Goal: Information Seeking & Learning: Learn about a topic

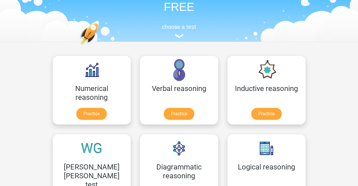
scroll to position [41, 0]
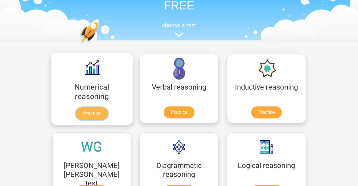
click at [76, 107] on link "Practice" at bounding box center [92, 113] width 32 height 13
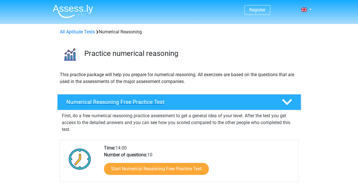
click at [138, 100] on h4 "Numerical Reasoning Free Practice Test" at bounding box center [169, 102] width 206 height 7
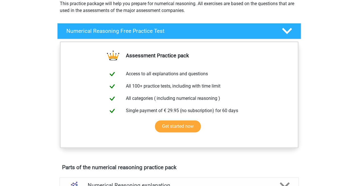
scroll to position [76, 0]
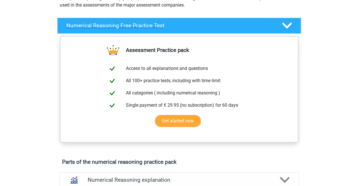
click at [292, 27] on div at bounding box center [286, 26] width 19 height 10
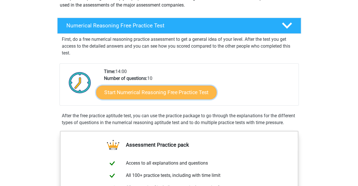
click at [168, 92] on link "Start Numerical Reasoning Free Practice Test" at bounding box center [156, 92] width 120 height 14
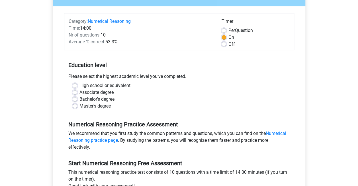
scroll to position [61, 0]
click at [79, 87] on label "High school or equivalent" at bounding box center [104, 85] width 51 height 7
click at [76, 87] on input "High school or equivalent" at bounding box center [75, 85] width 5 height 6
radio input "true"
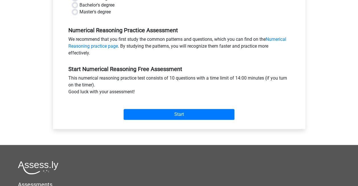
scroll to position [156, 0]
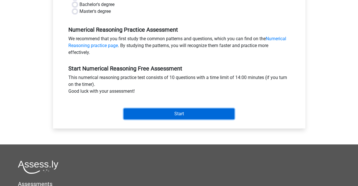
click at [198, 113] on input "Start" at bounding box center [179, 113] width 111 height 11
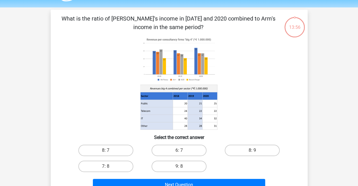
scroll to position [9, 0]
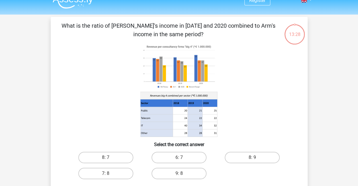
click at [328, 148] on div "Register Nederlands English" at bounding box center [179, 180] width 358 height 378
click at [277, 55] on icon at bounding box center [179, 90] width 230 height 94
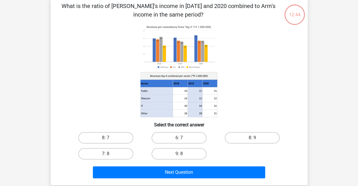
scroll to position [28, 0]
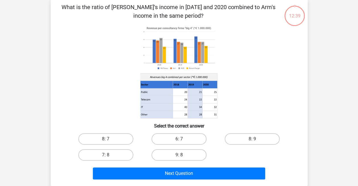
click at [311, 81] on div "12:39 Question 1 of 10 Question category: numerical reasoning set 1" at bounding box center [179, 92] width 266 height 188
drag, startPoint x: 283, startPoint y: 102, endPoint x: 330, endPoint y: 135, distance: 57.8
click at [330, 135] on div "Register Nederlands English" at bounding box center [179, 161] width 358 height 378
click at [178, 157] on label "9: 8" at bounding box center [179, 154] width 55 height 11
click at [179, 157] on input "9: 8" at bounding box center [181, 157] width 4 height 4
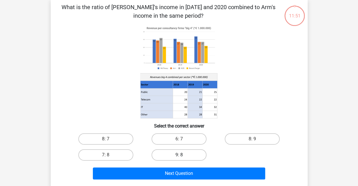
radio input "true"
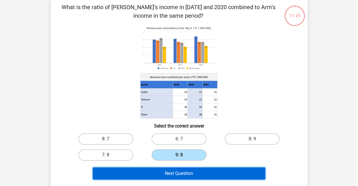
click at [180, 171] on button "Next Question" at bounding box center [179, 173] width 172 height 12
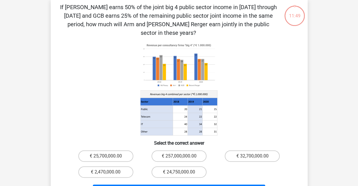
scroll to position [26, 0]
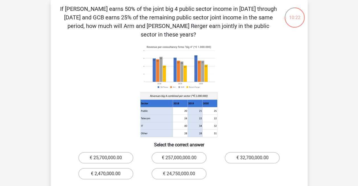
click at [121, 168] on label "€ 2,470,000.00" at bounding box center [105, 173] width 55 height 11
click at [109, 173] on input "€ 2,470,000.00" at bounding box center [108, 175] width 4 height 4
radio input "true"
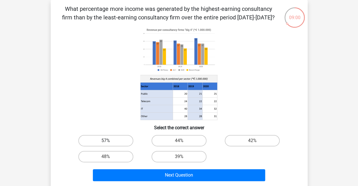
click at [126, 142] on label "57%" at bounding box center [105, 140] width 55 height 11
click at [109, 142] on input "57%" at bounding box center [108, 142] width 4 height 4
radio input "true"
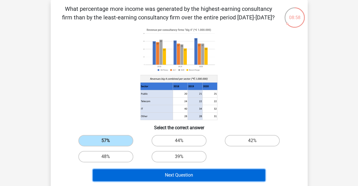
click at [151, 176] on button "Next Question" at bounding box center [179, 175] width 172 height 12
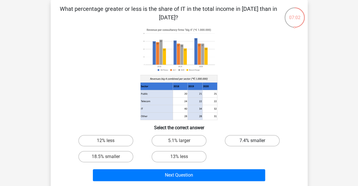
click at [250, 141] on label "7.4% smaller" at bounding box center [252, 140] width 55 height 11
click at [252, 141] on input "7.4% smaller" at bounding box center [254, 142] width 4 height 4
radio input "true"
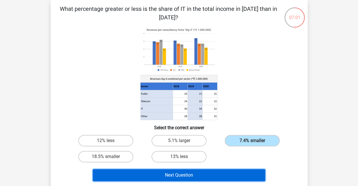
click at [213, 177] on button "Next Question" at bounding box center [179, 175] width 172 height 12
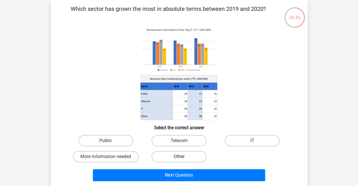
click at [197, 158] on label "Other" at bounding box center [179, 156] width 55 height 11
click at [183, 158] on input "Other" at bounding box center [181, 158] width 4 height 4
radio input "true"
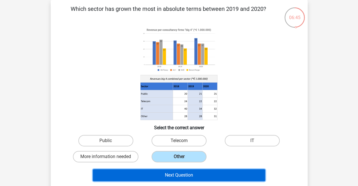
click at [196, 173] on button "Next Question" at bounding box center [179, 175] width 172 height 12
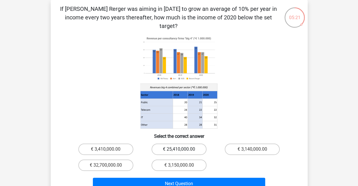
click at [189, 143] on label "€ 25,410,000.00" at bounding box center [179, 148] width 55 height 11
click at [183, 149] on input "€ 25,410,000.00" at bounding box center [181, 151] width 4 height 4
radio input "true"
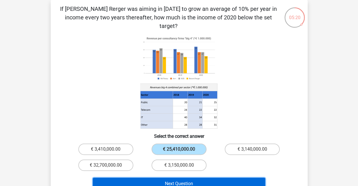
click at [192, 177] on button "Next Question" at bounding box center [179, 183] width 172 height 12
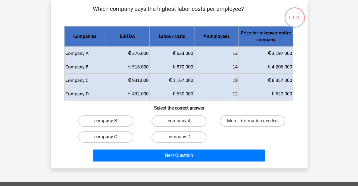
click at [115, 138] on label "company C" at bounding box center [105, 136] width 55 height 11
click at [109, 138] on input "company C" at bounding box center [108, 139] width 4 height 4
radio input "true"
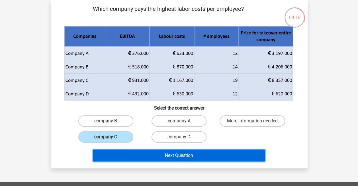
click at [168, 154] on button "Next Question" at bounding box center [179, 155] width 172 height 12
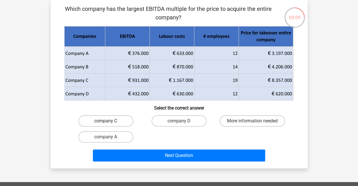
click at [121, 121] on label "company C" at bounding box center [105, 120] width 55 height 11
click at [109, 121] on input "company C" at bounding box center [108, 123] width 4 height 4
radio input "true"
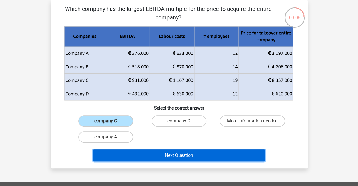
click at [166, 158] on button "Next Question" at bounding box center [179, 155] width 172 height 12
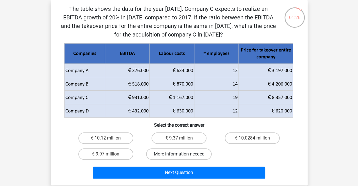
click at [175, 157] on label "More information needed" at bounding box center [179, 153] width 66 height 11
click at [179, 157] on input "More information needed" at bounding box center [181, 156] width 4 height 4
radio input "true"
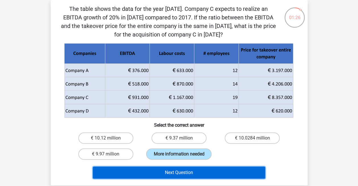
click at [176, 172] on button "Next Question" at bounding box center [179, 172] width 172 height 12
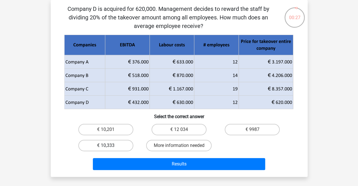
click at [114, 144] on label "€ 10,333" at bounding box center [105, 145] width 55 height 11
click at [109, 145] on input "€ 10,333" at bounding box center [108, 147] width 4 height 4
radio input "true"
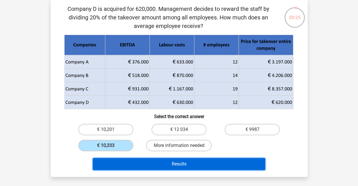
click at [174, 160] on button "Results" at bounding box center [179, 164] width 172 height 12
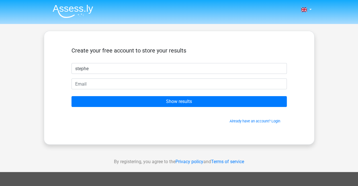
type input "[PERSON_NAME]"
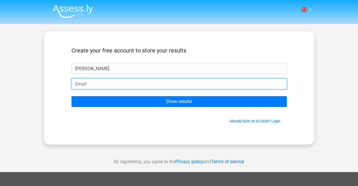
type input "[PERSON_NAME][EMAIL_ADDRESS][DOMAIN_NAME]"
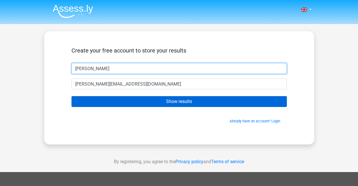
type input "[PERSON_NAME]"
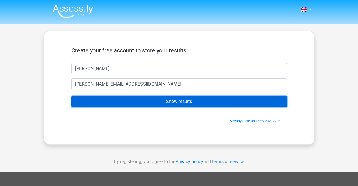
click at [144, 101] on input "Show results" at bounding box center [178, 101] width 215 height 11
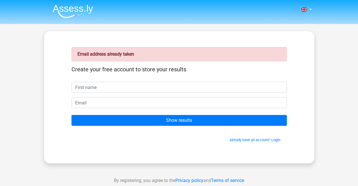
click at [174, 112] on form "Create your free account to store your results Show results Already have an acc…" at bounding box center [178, 104] width 215 height 77
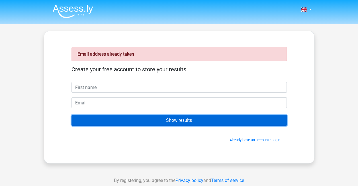
click at [173, 119] on input "Show results" at bounding box center [178, 120] width 215 height 11
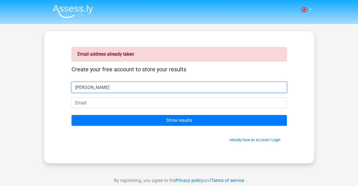
type input "stephen"
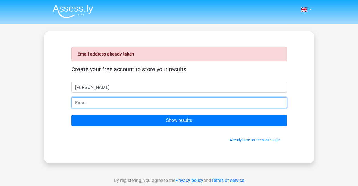
click at [105, 103] on input "email" at bounding box center [178, 102] width 215 height 11
type input "[PERSON_NAME][EMAIL_ADDRESS][DOMAIN_NAME]"
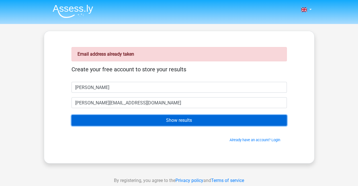
click at [170, 117] on input "Show results" at bounding box center [178, 120] width 215 height 11
click at [187, 121] on input "Show results" at bounding box center [178, 120] width 215 height 11
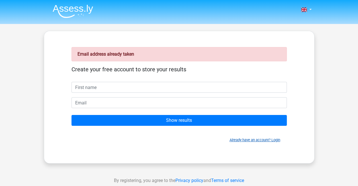
click at [244, 140] on link "Already have an account? Login" at bounding box center [255, 140] width 51 height 4
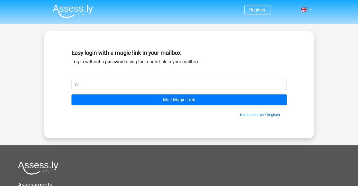
type input "[PERSON_NAME][EMAIL_ADDRESS][DOMAIN_NAME]"
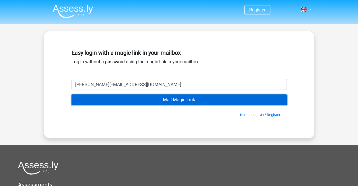
click at [161, 98] on input "Mail Magic Link" at bounding box center [178, 99] width 215 height 11
